Goal: Transaction & Acquisition: Purchase product/service

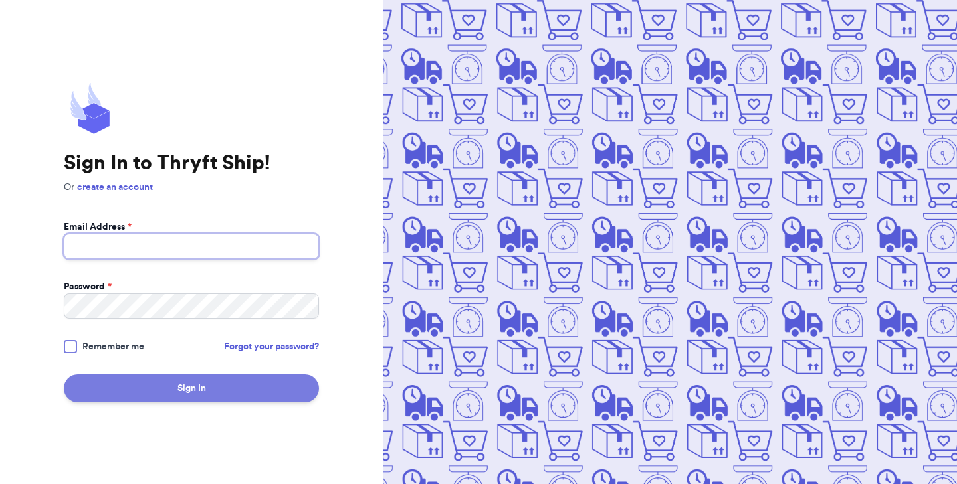
type input "gracesthriftsofficial@gmail.com"
click at [209, 384] on button "Sign In" at bounding box center [191, 389] width 255 height 28
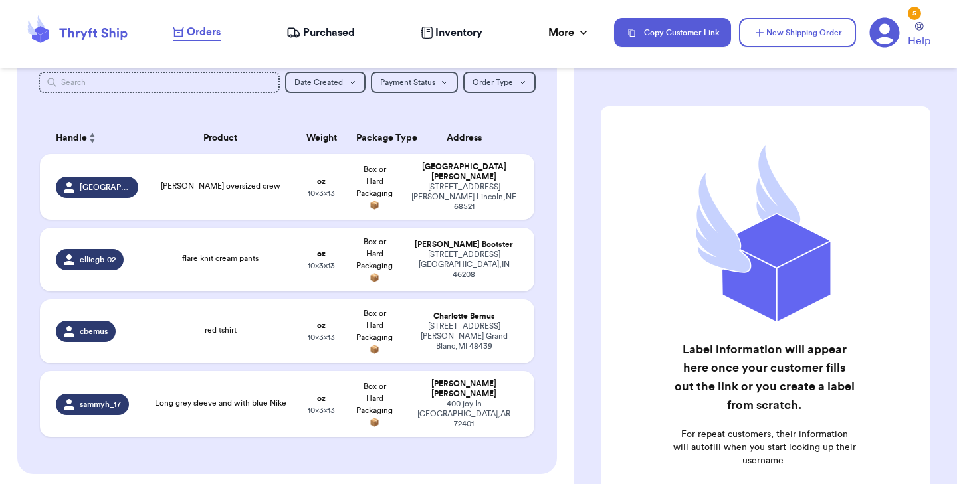
scroll to position [253, 0]
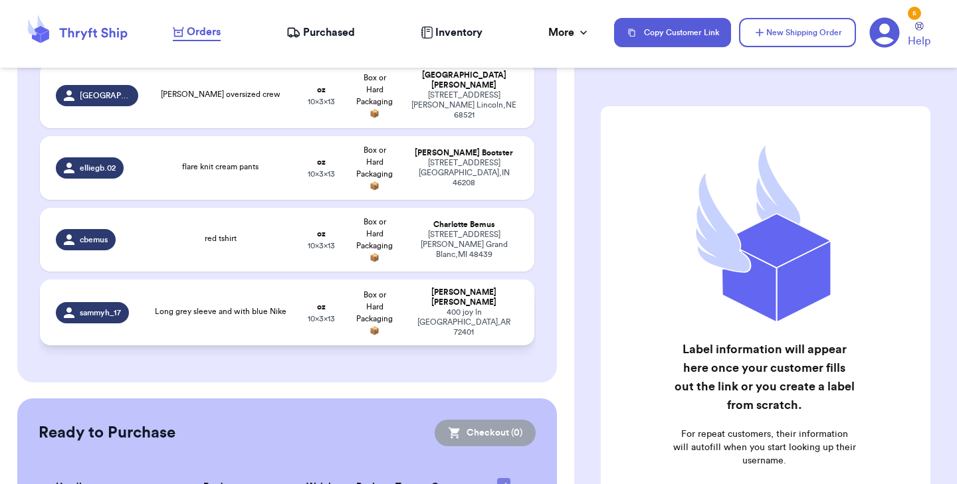
click at [219, 324] on td "Long grey sleeve and with blue Nike" at bounding box center [220, 313] width 149 height 66
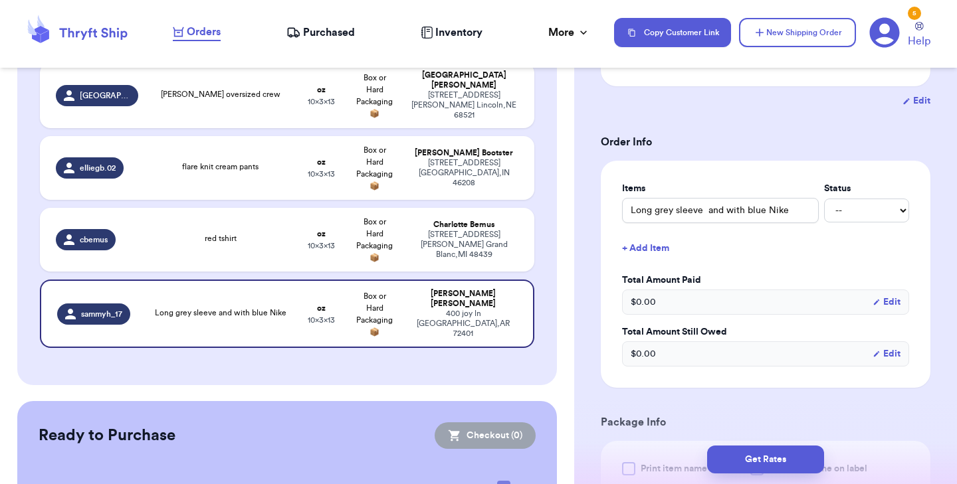
scroll to position [299, 0]
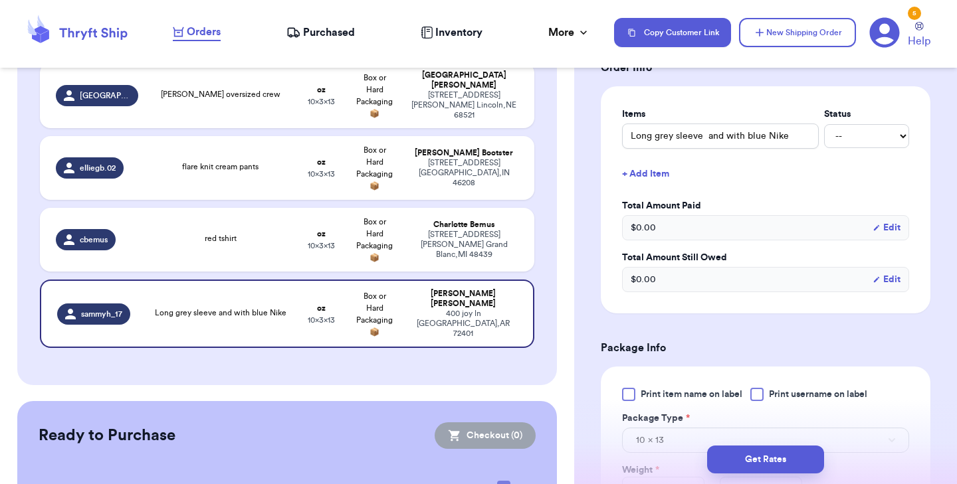
click at [631, 398] on div at bounding box center [628, 394] width 13 height 13
click at [0, 0] on input "Print item name on label" at bounding box center [0, 0] width 0 height 0
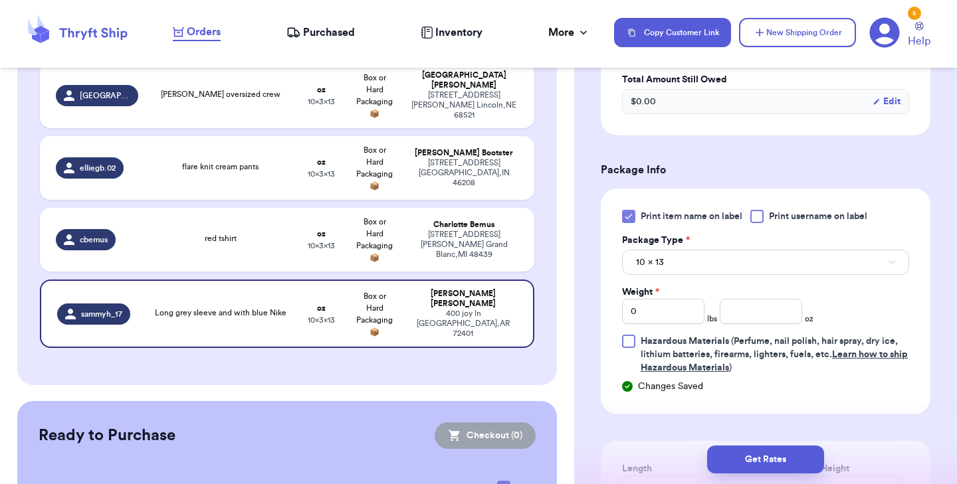
scroll to position [509, 0]
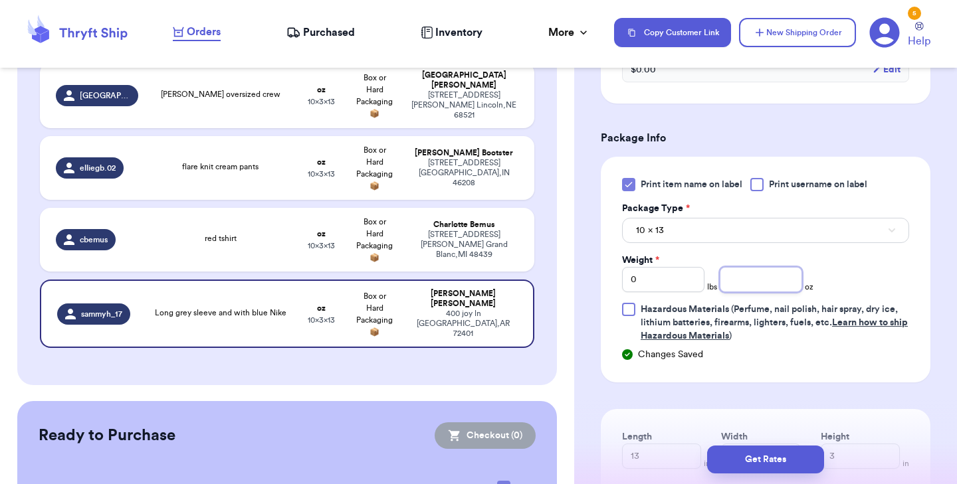
click at [735, 280] on input "number" at bounding box center [761, 279] width 82 height 25
type input "14"
click at [752, 454] on button "Get Rates" at bounding box center [765, 460] width 117 height 28
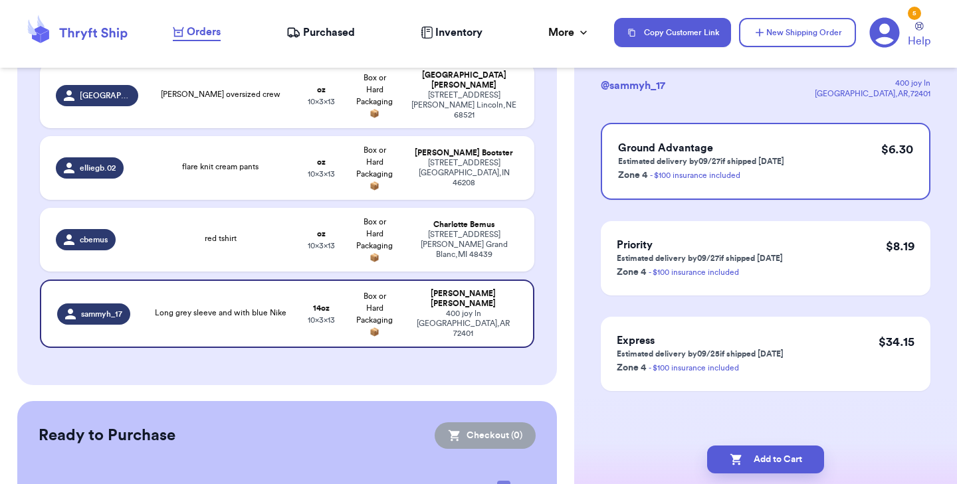
scroll to position [0, 0]
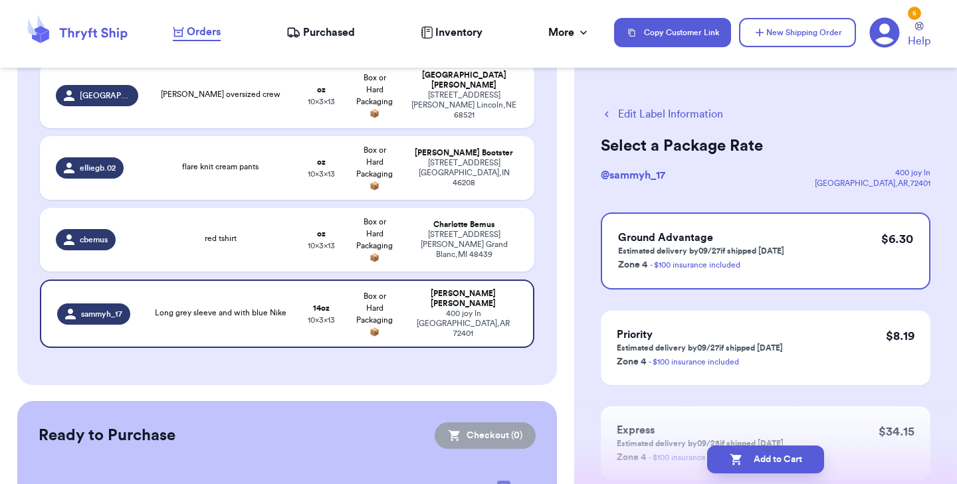
click at [752, 454] on button "Add to Cart" at bounding box center [765, 460] width 117 height 28
checkbox input "true"
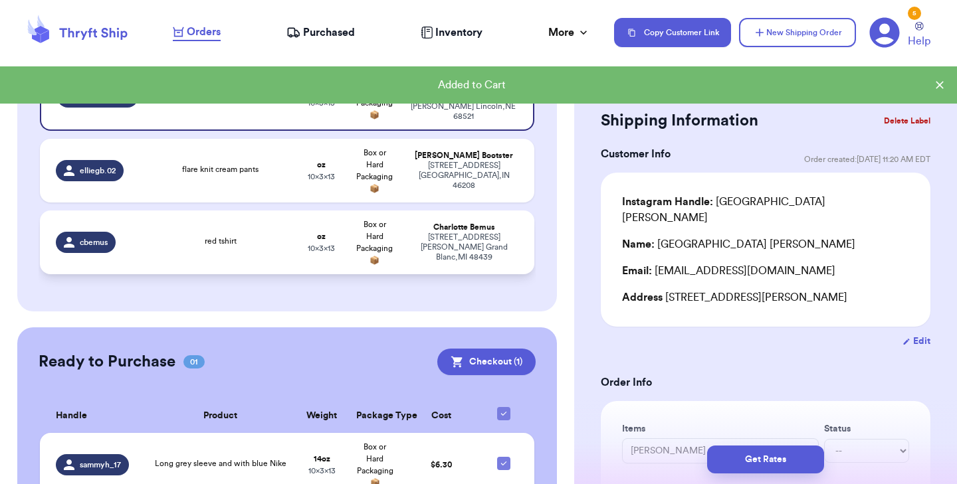
click at [230, 243] on span "red tshirt" at bounding box center [221, 241] width 32 height 8
type input "red tshirt"
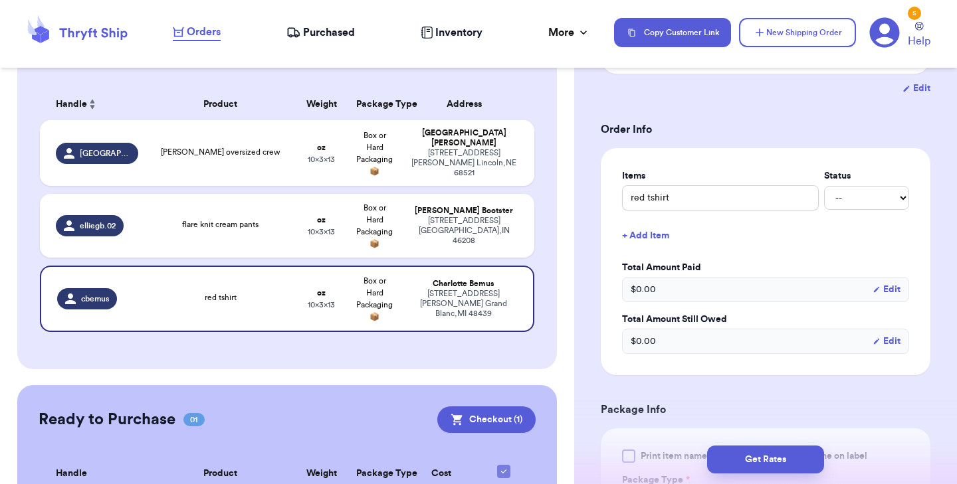
scroll to position [276, 0]
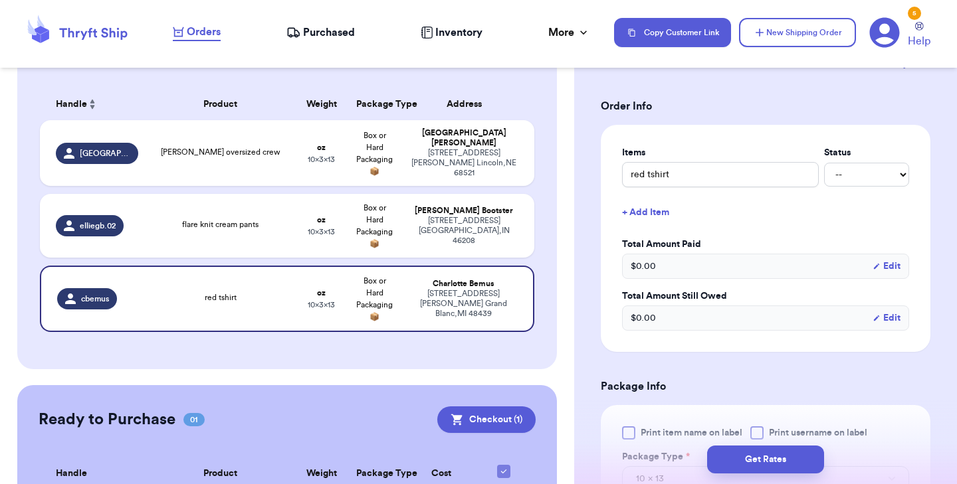
click at [630, 427] on div at bounding box center [628, 433] width 13 height 13
click at [0, 0] on input "Print item name on label" at bounding box center [0, 0] width 0 height 0
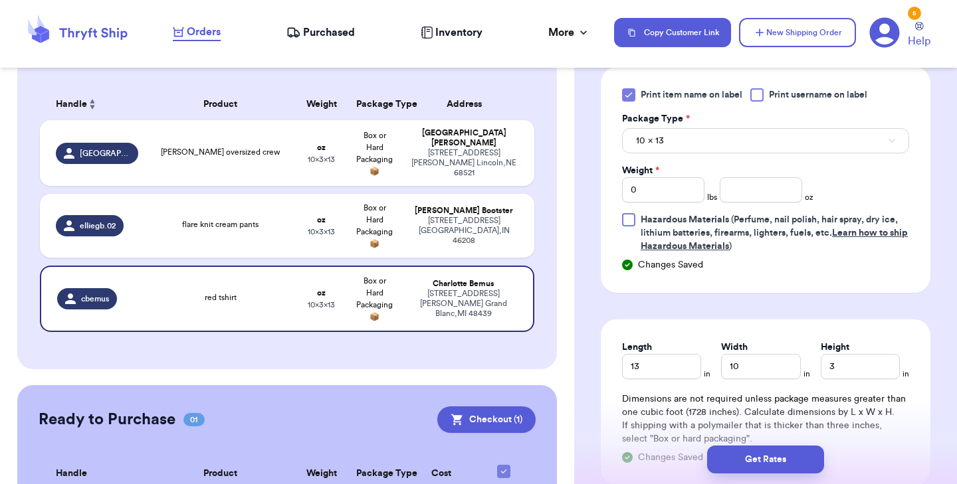
scroll to position [616, 0]
click at [749, 181] on input "number" at bounding box center [761, 188] width 82 height 25
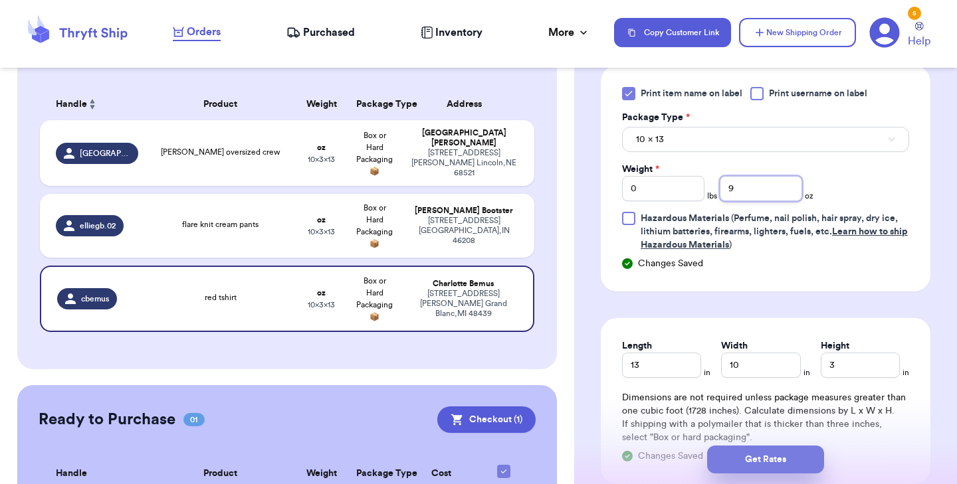
type input "9"
click at [752, 460] on button "Get Rates" at bounding box center [765, 460] width 117 height 28
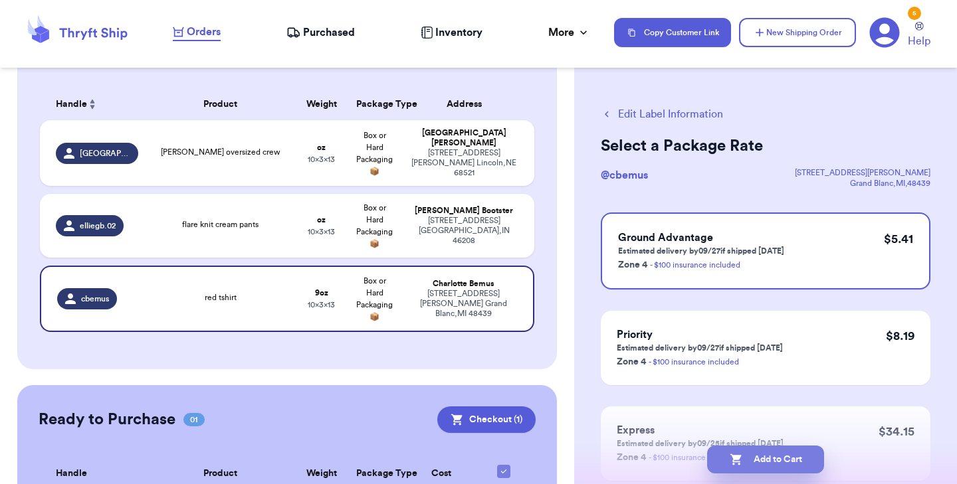
click at [738, 457] on icon "button" at bounding box center [735, 460] width 11 height 11
checkbox input "true"
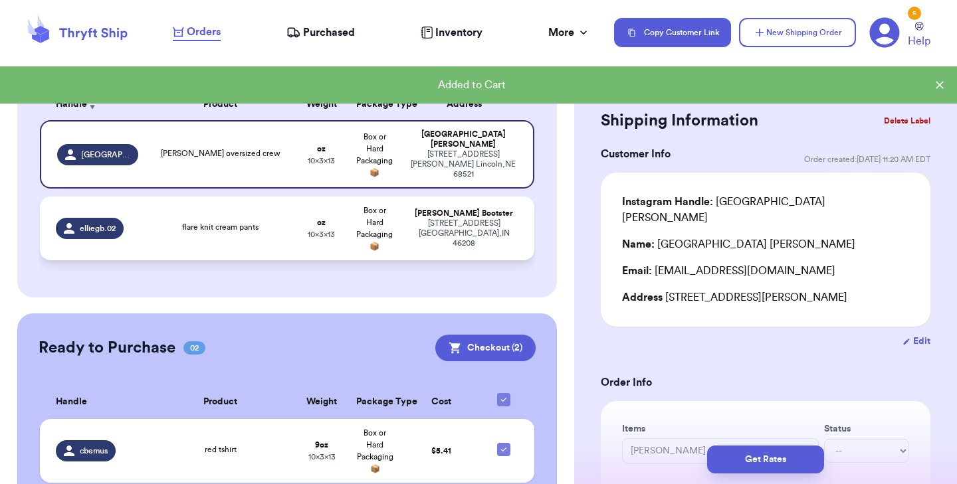
click at [263, 241] on td "flare knit cream pants" at bounding box center [220, 229] width 149 height 64
type input "flare knit cream pants"
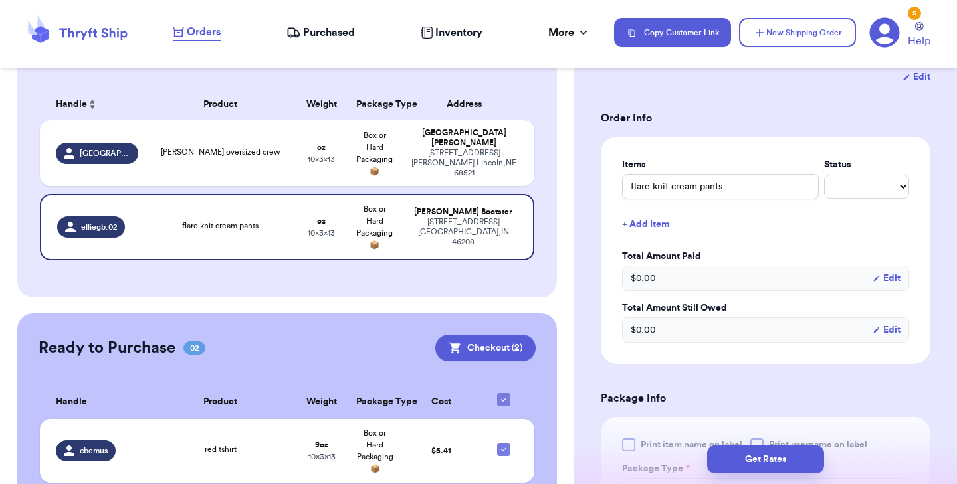
scroll to position [339, 0]
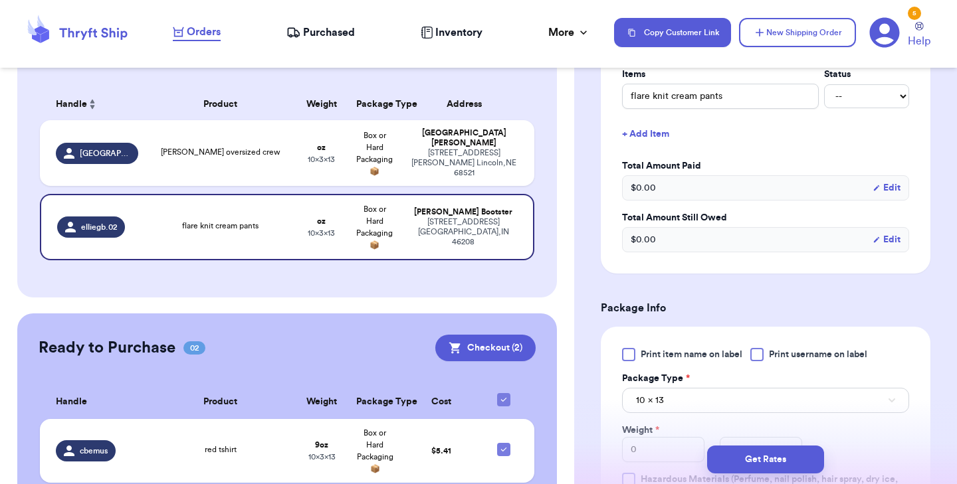
click at [627, 361] on div at bounding box center [628, 354] width 13 height 13
click at [0, 0] on input "Print item name on label" at bounding box center [0, 0] width 0 height 0
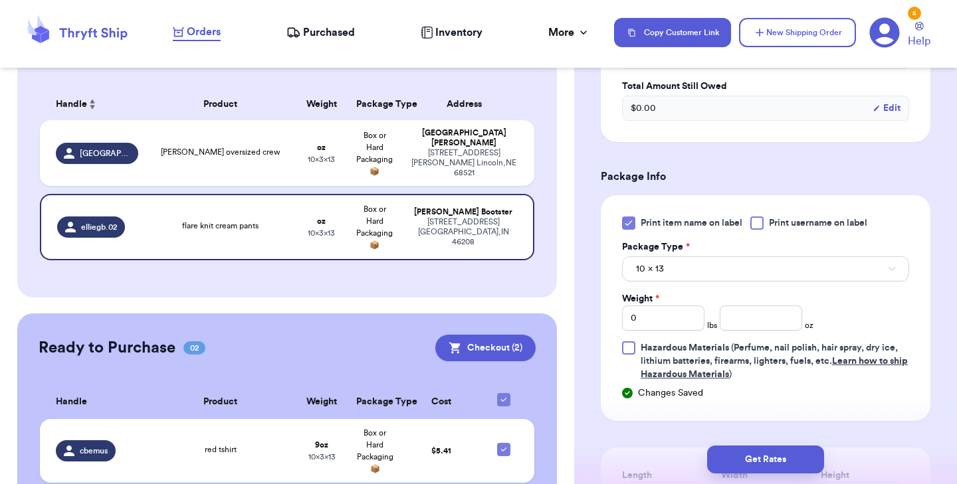
scroll to position [496, 0]
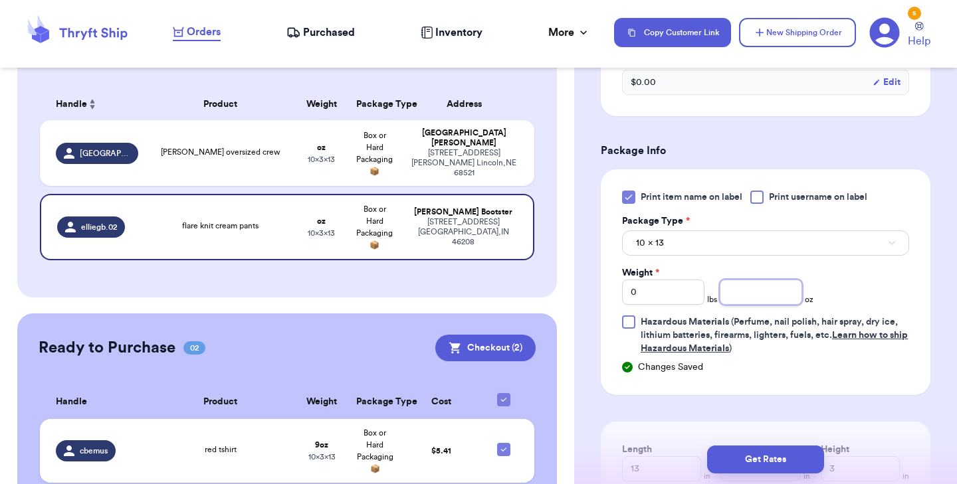
click at [760, 305] on input "number" at bounding box center [761, 292] width 82 height 25
type input "11"
click at [762, 458] on button "Get Rates" at bounding box center [765, 460] width 117 height 28
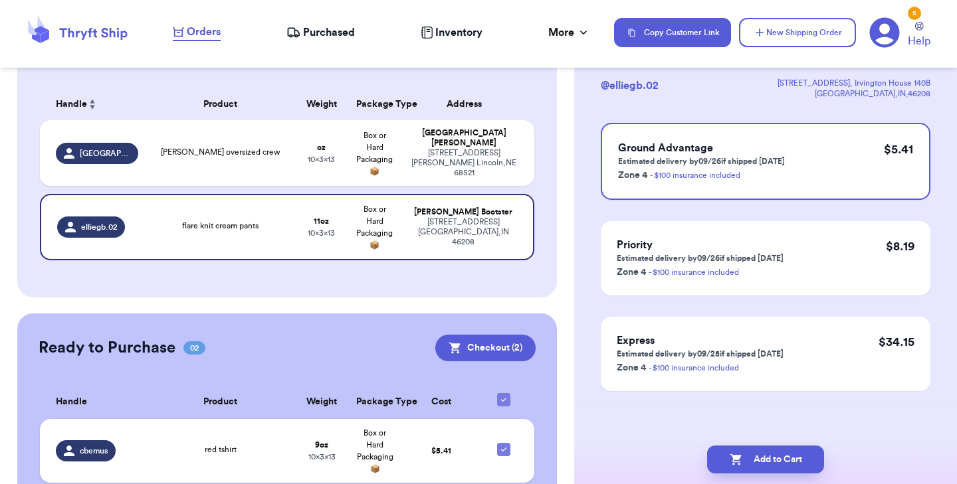
scroll to position [0, 0]
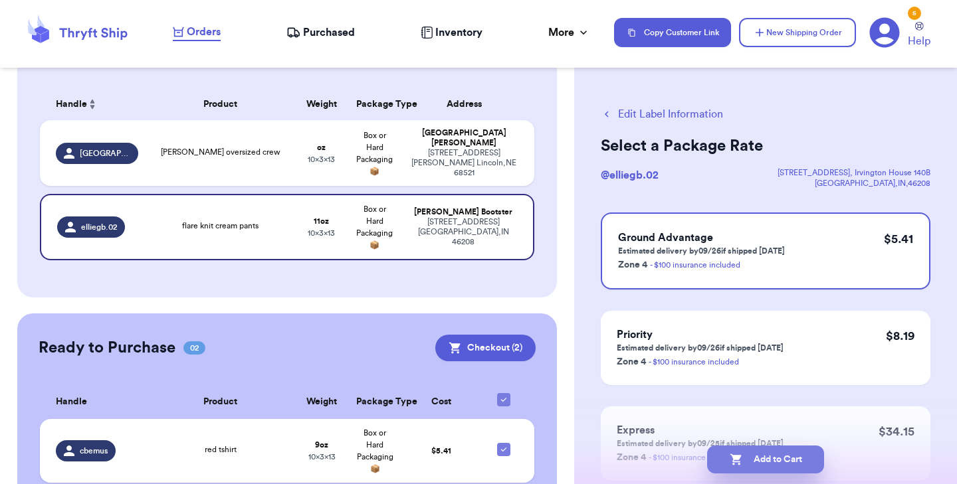
click at [761, 462] on button "Add to Cart" at bounding box center [765, 460] width 117 height 28
checkbox input "true"
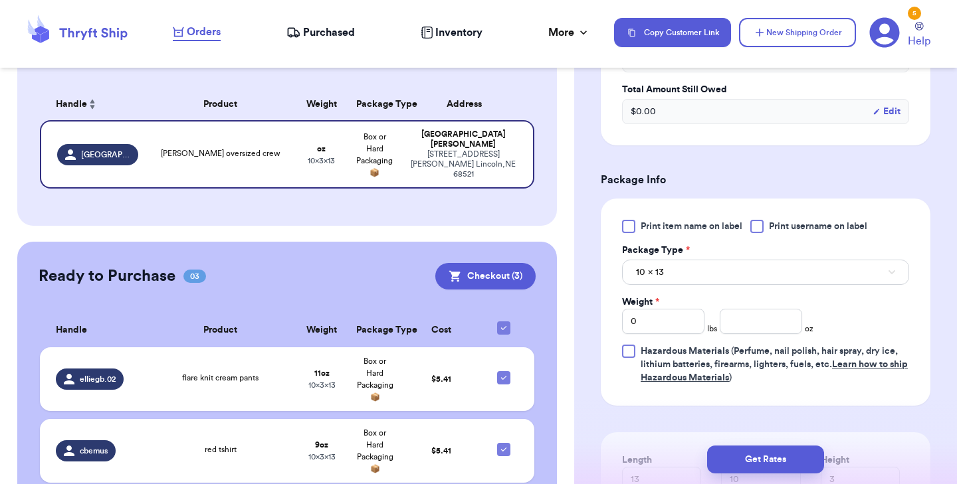
scroll to position [501, 0]
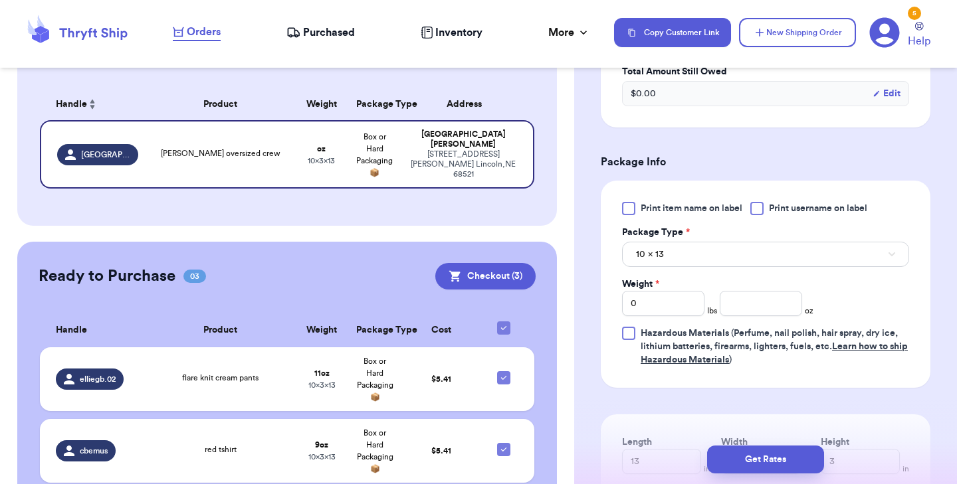
click at [629, 202] on div at bounding box center [628, 208] width 13 height 13
click at [0, 0] on input "Print item name on label" at bounding box center [0, 0] width 0 height 0
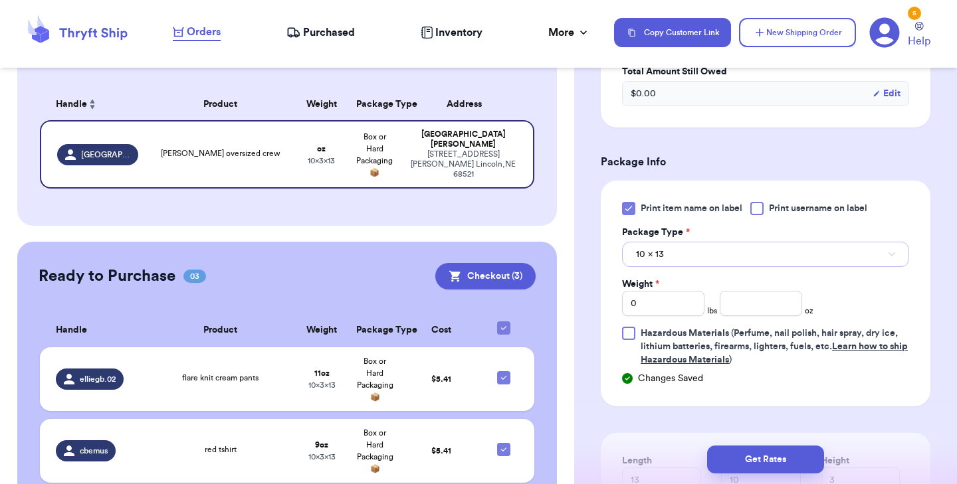
click at [655, 248] on span "10 x 13" at bounding box center [650, 254] width 28 height 13
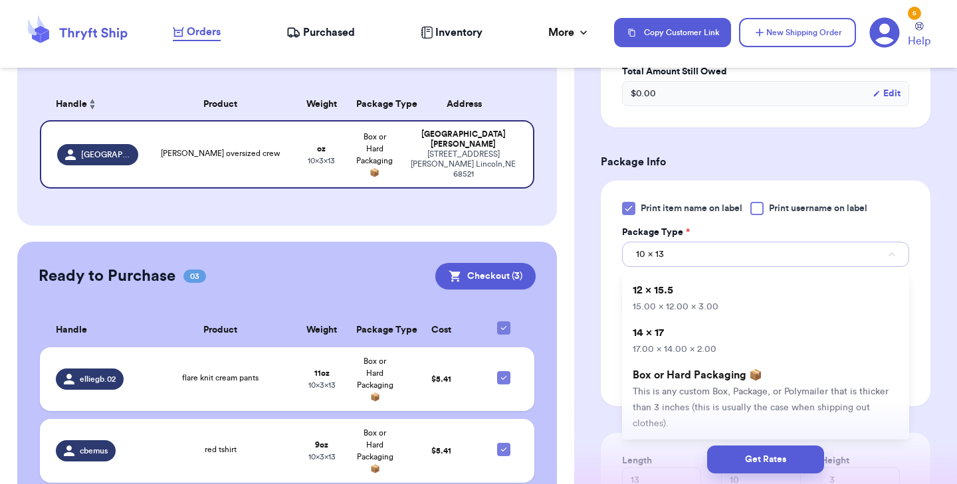
scroll to position [120, 0]
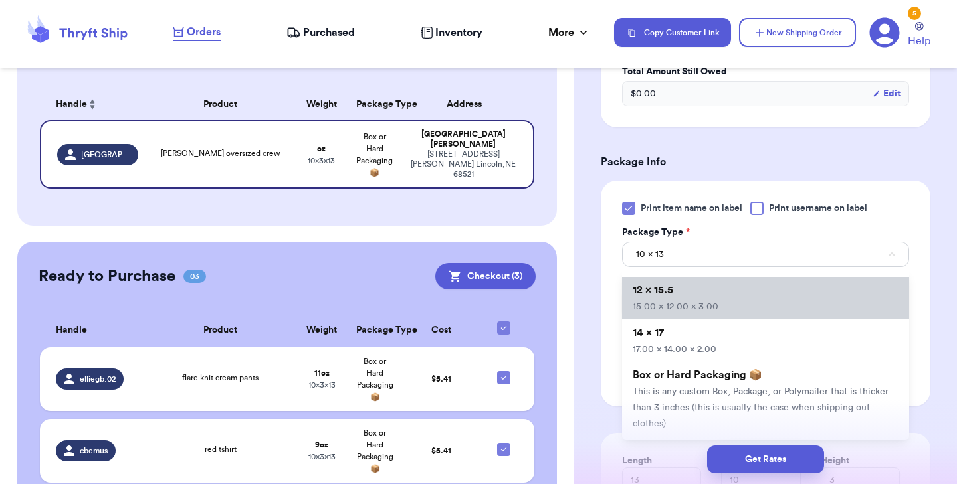
click at [670, 285] on span "12 x 15.5" at bounding box center [653, 290] width 41 height 11
type input "15"
type input "12"
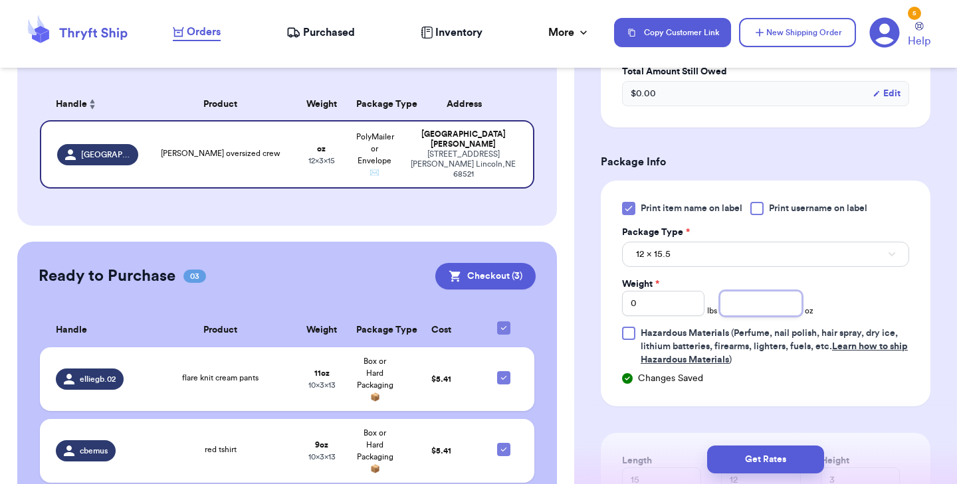
click at [738, 298] on input "number" at bounding box center [761, 303] width 82 height 25
type input "14"
click at [739, 451] on button "Get Rates" at bounding box center [765, 460] width 117 height 28
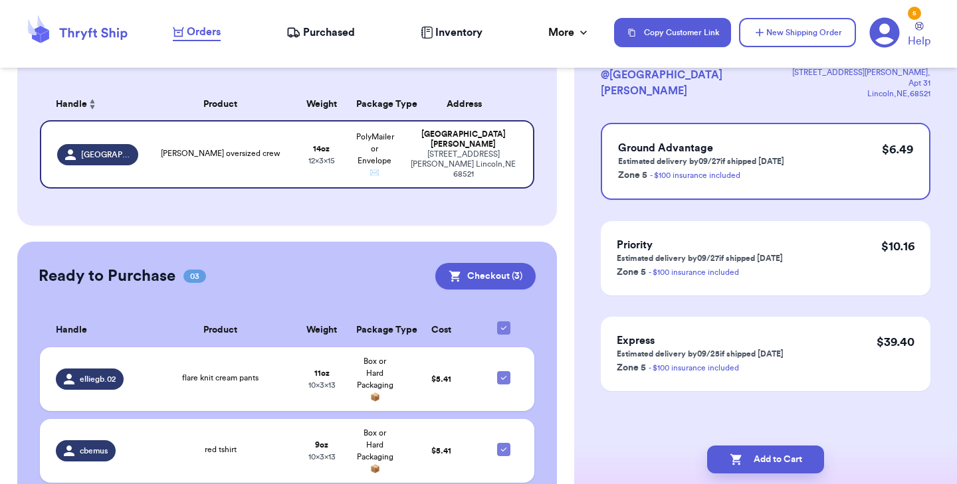
scroll to position [0, 0]
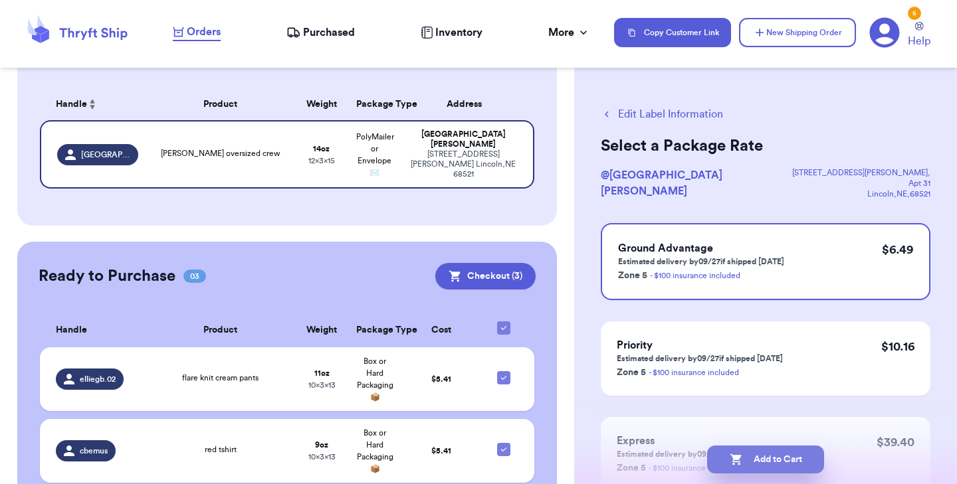
click at [747, 458] on button "Add to Cart" at bounding box center [765, 460] width 117 height 28
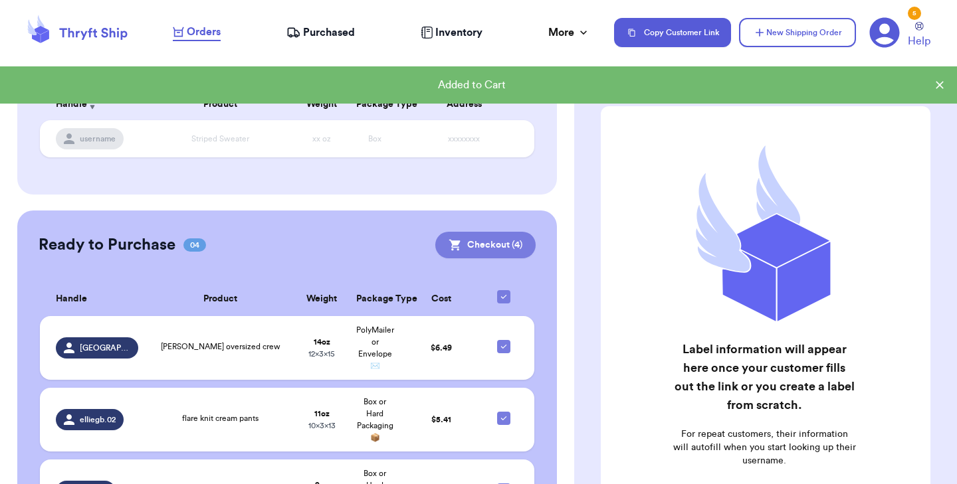
click at [508, 251] on button "Checkout ( 4 )" at bounding box center [485, 245] width 100 height 27
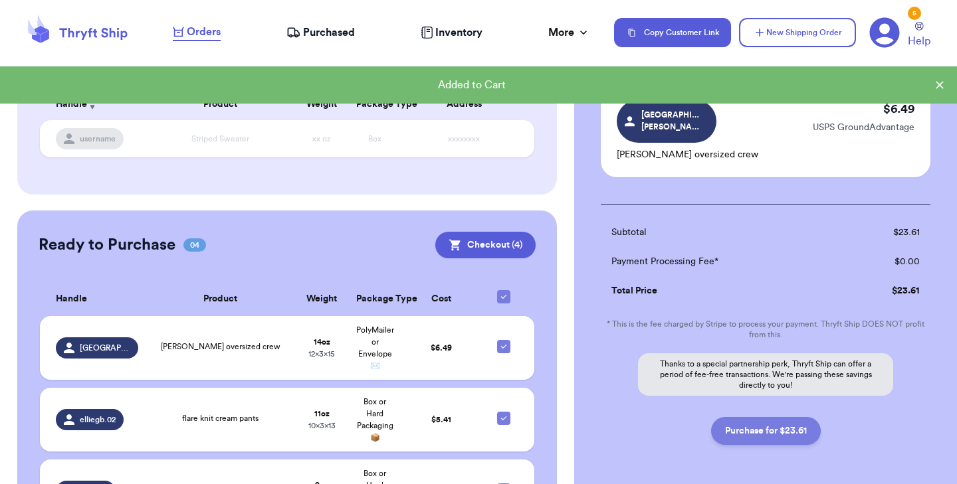
scroll to position [400, 0]
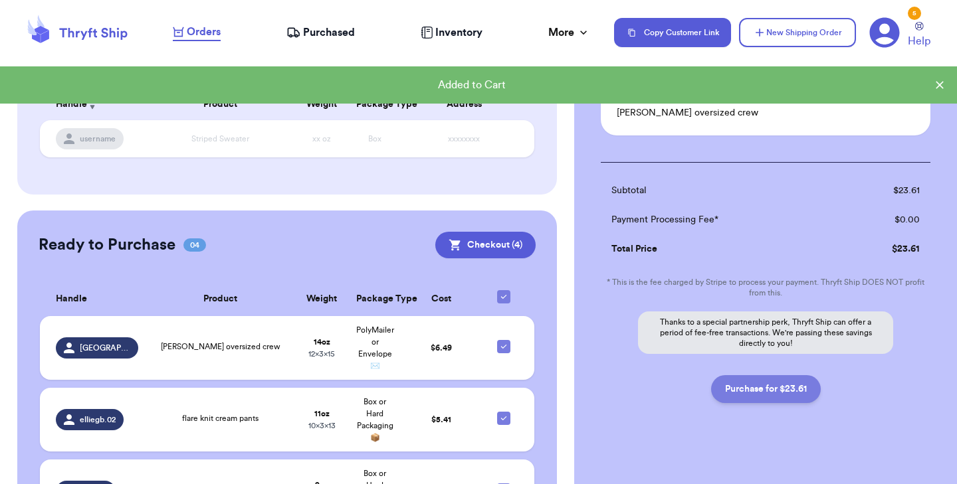
click at [768, 375] on button "Purchase for $23.61" at bounding box center [766, 389] width 110 height 28
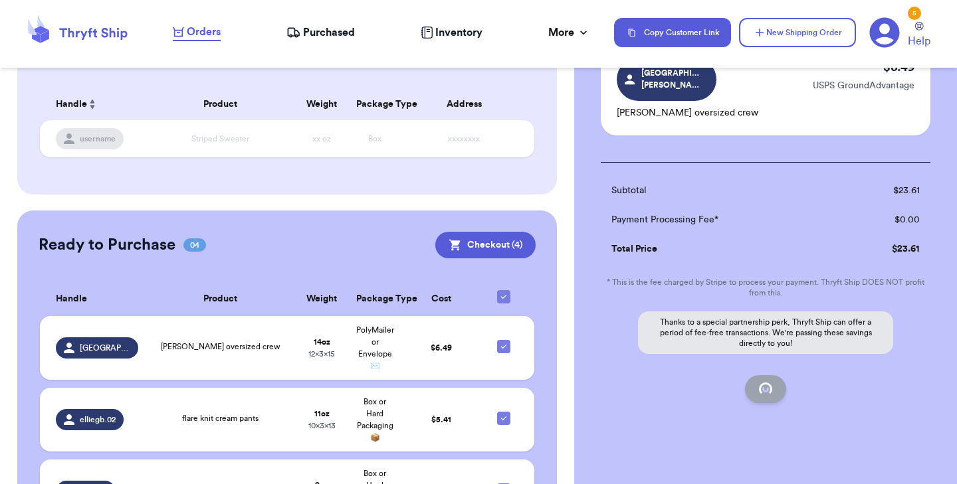
checkbox input "false"
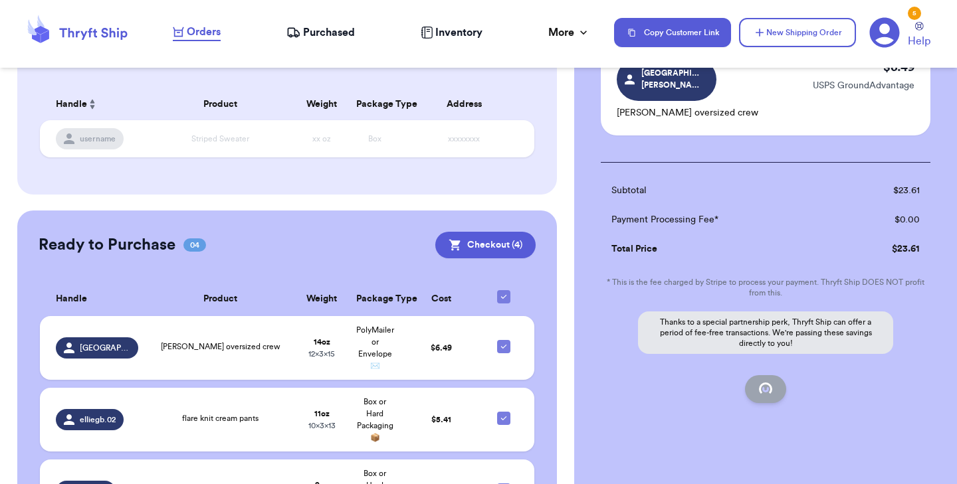
checkbox input "true"
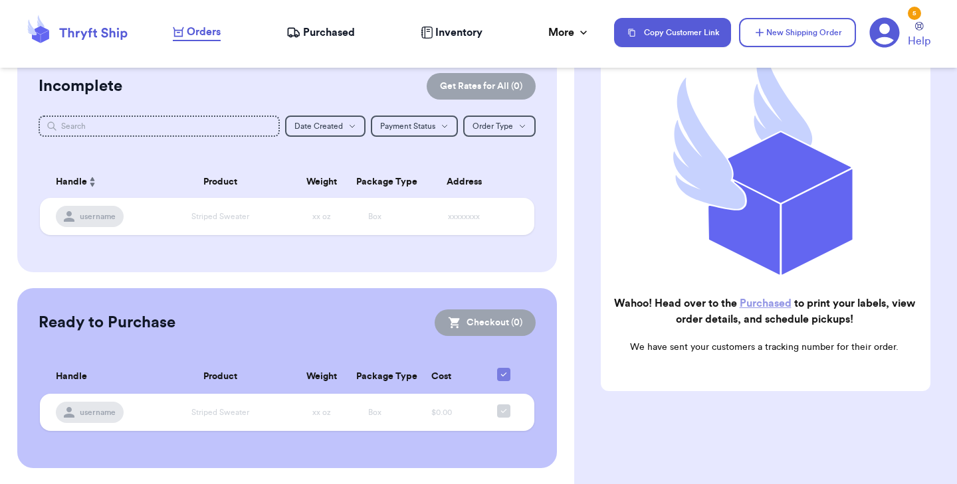
scroll to position [116, 0]
click at [767, 304] on link "Purchased" at bounding box center [766, 303] width 52 height 11
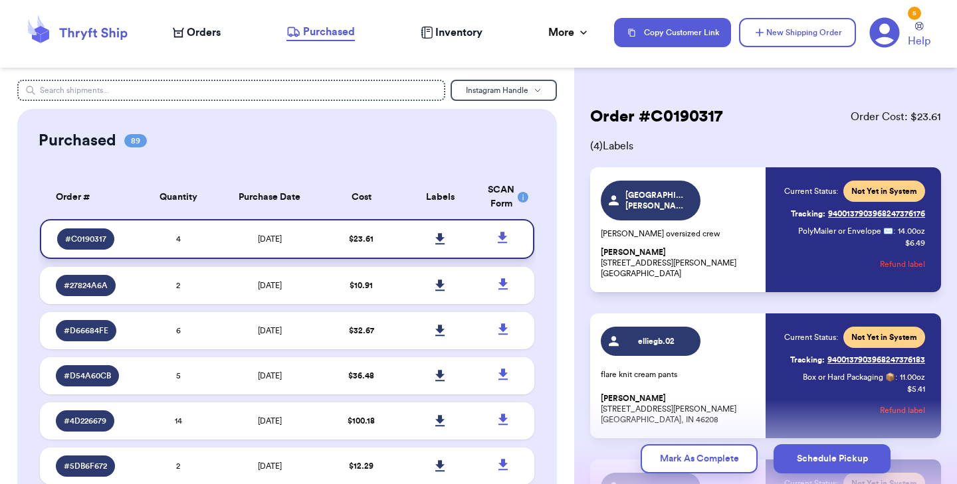
click at [433, 243] on link at bounding box center [440, 239] width 29 height 29
